Goal: Task Accomplishment & Management: Complete application form

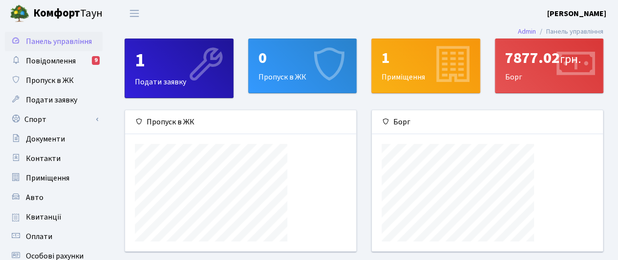
scroll to position [141, 232]
click at [315, 67] on icon at bounding box center [328, 65] width 46 height 46
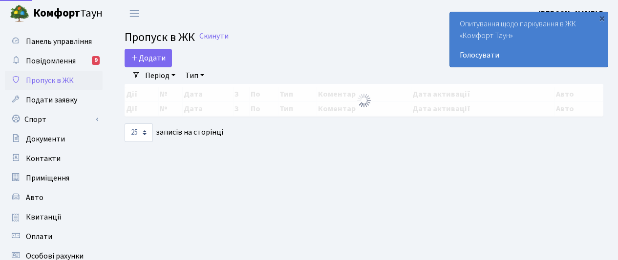
select select "25"
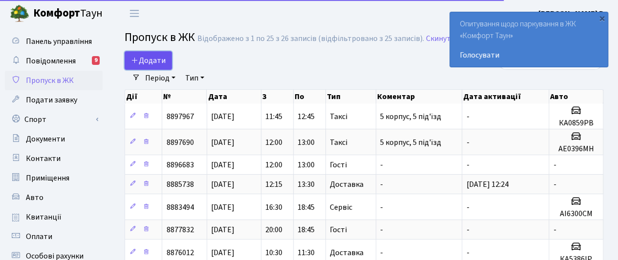
click at [159, 59] on span "Додати" at bounding box center [148, 60] width 35 height 11
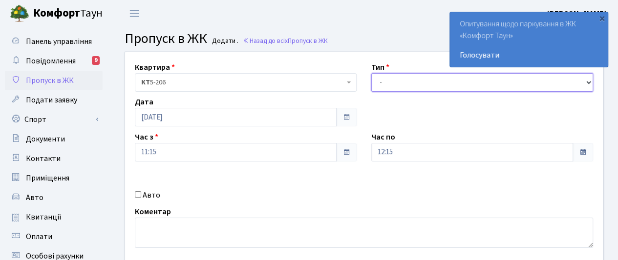
click at [407, 78] on select "- Доставка Таксі Гості Сервіс" at bounding box center [482, 82] width 222 height 19
select select "1"
click at [371, 73] on select "- Доставка Таксі Гості Сервіс" at bounding box center [482, 82] width 222 height 19
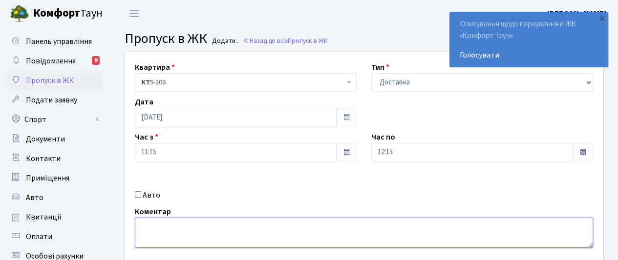
click at [251, 235] on textarea at bounding box center [364, 233] width 458 height 30
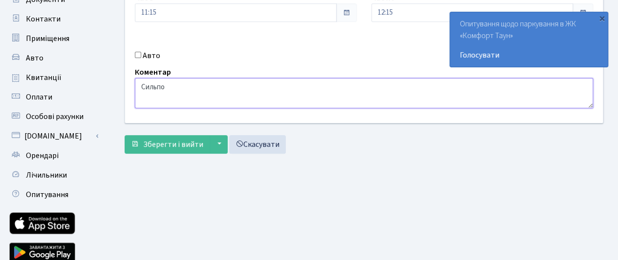
scroll to position [147, 0]
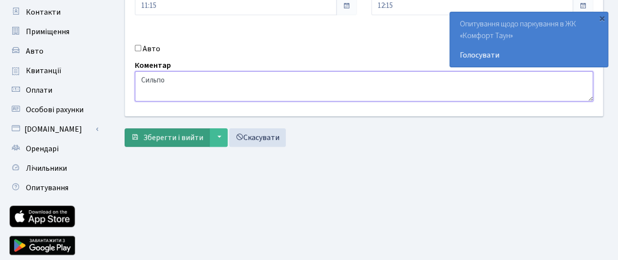
type textarea "Сильпо"
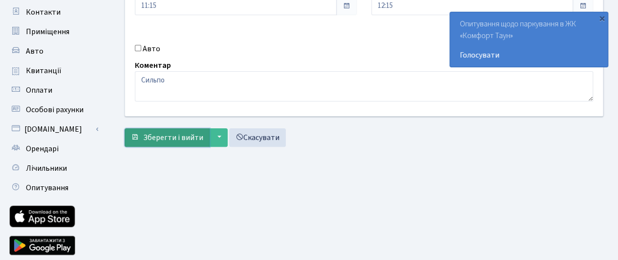
click at [157, 136] on span "Зберегти і вийти" at bounding box center [173, 137] width 60 height 11
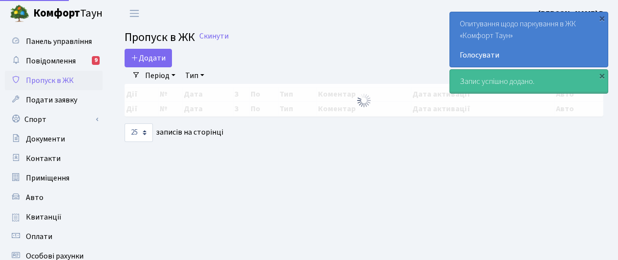
select select "25"
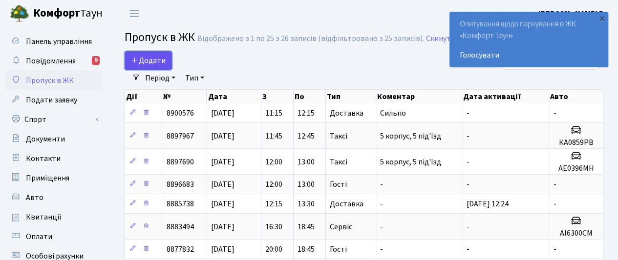
click at [149, 56] on span "Додати" at bounding box center [148, 60] width 35 height 11
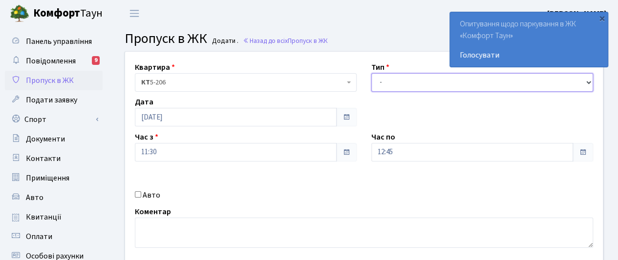
click at [403, 80] on select "- Доставка Таксі Гості Сервіс" at bounding box center [482, 82] width 222 height 19
select select "1"
click at [371, 73] on select "- Доставка Таксі Гості Сервіс" at bounding box center [482, 82] width 222 height 19
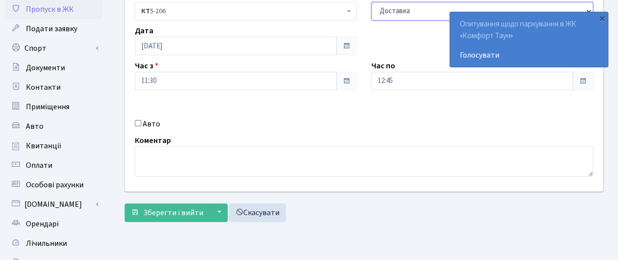
scroll to position [98, 0]
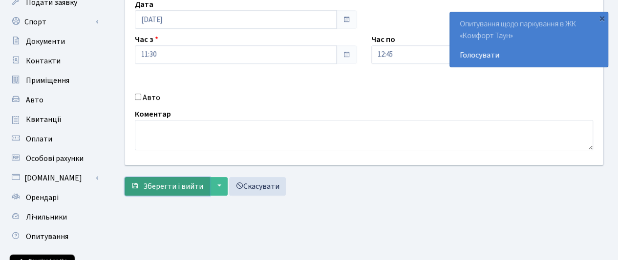
click at [164, 181] on span "Зберегти і вийти" at bounding box center [173, 186] width 60 height 11
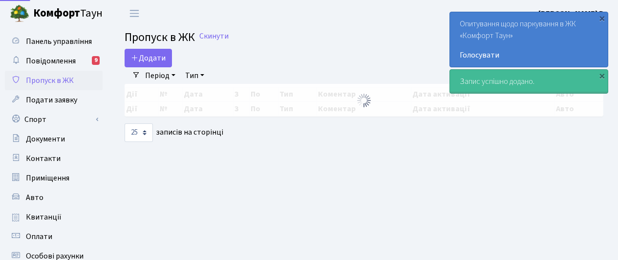
select select "25"
